Goal: Navigation & Orientation: Go to known website

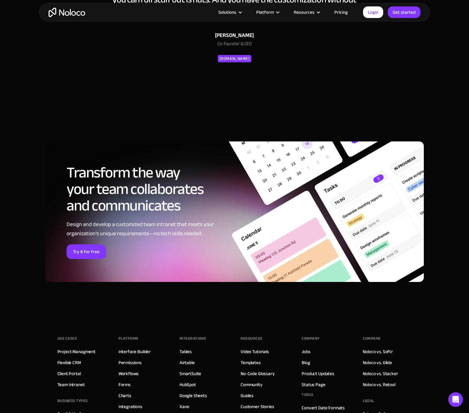
scroll to position [2320, 0]
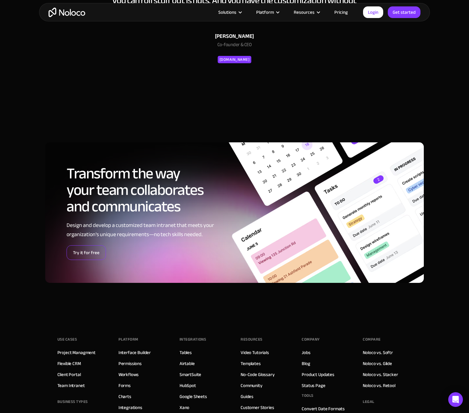
click at [82, 254] on link "Try it for free" at bounding box center [86, 252] width 39 height 15
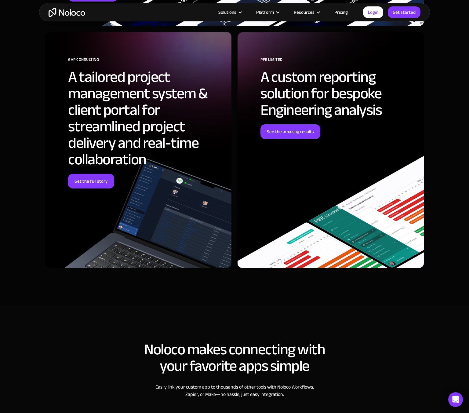
scroll to position [1762, 0]
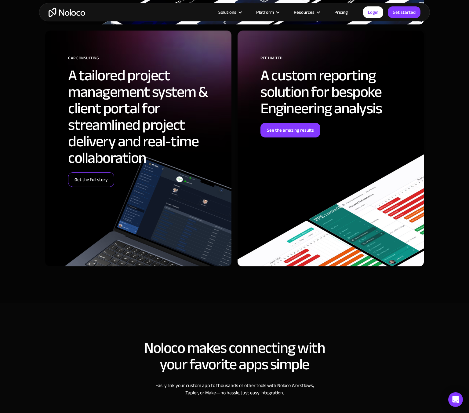
click at [100, 178] on link "Get the full story" at bounding box center [91, 179] width 46 height 15
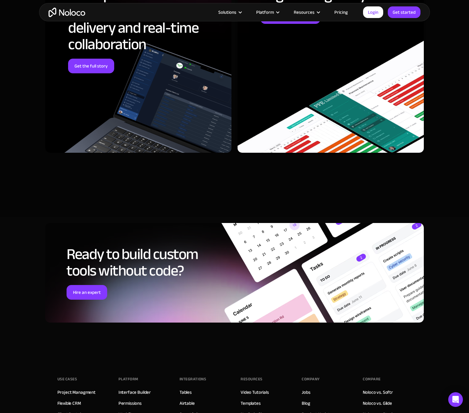
scroll to position [1582, 0]
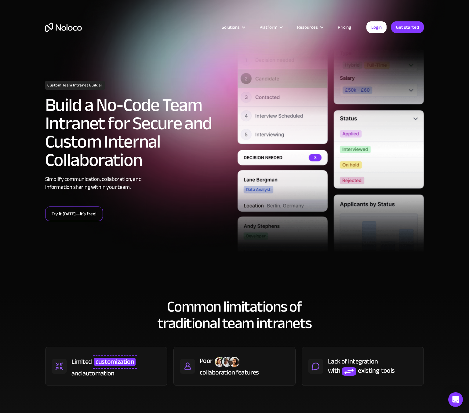
click at [88, 211] on link "Try it today—it’s free!" at bounding box center [74, 214] width 58 height 15
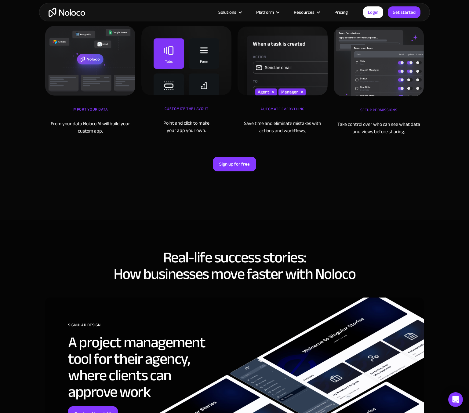
scroll to position [2114, 0]
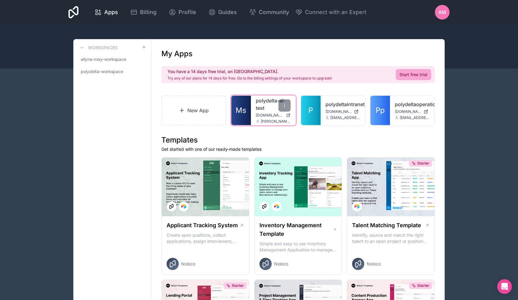
click at [255, 115] on div "polydelta-ai-test studio.missionml.com jay@polydelta.ai" at bounding box center [273, 110] width 45 height 29
click at [264, 101] on link "polydelta-ai-test" at bounding box center [273, 104] width 35 height 15
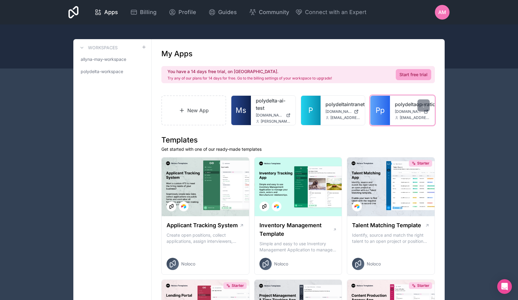
click at [396, 106] on link "polydeltaoperations" at bounding box center [412, 104] width 35 height 7
click at [392, 112] on div "polydeltaoperations [DOMAIN_NAME] [EMAIL_ADDRESS]" at bounding box center [412, 110] width 45 height 29
click at [400, 108] on link "polydeltaoperations" at bounding box center [412, 104] width 35 height 7
